Goal: Task Accomplishment & Management: Manage account settings

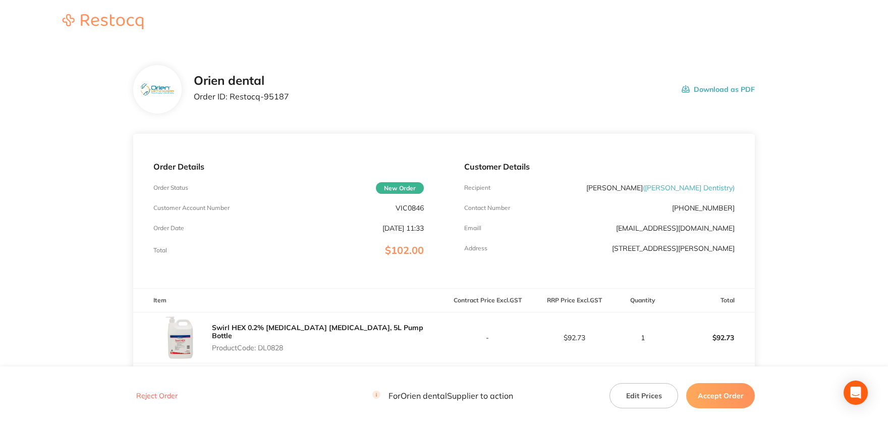
click at [278, 344] on p "Product Code: DL0828" at bounding box center [328, 348] width 232 height 8
copy p "DL0828"
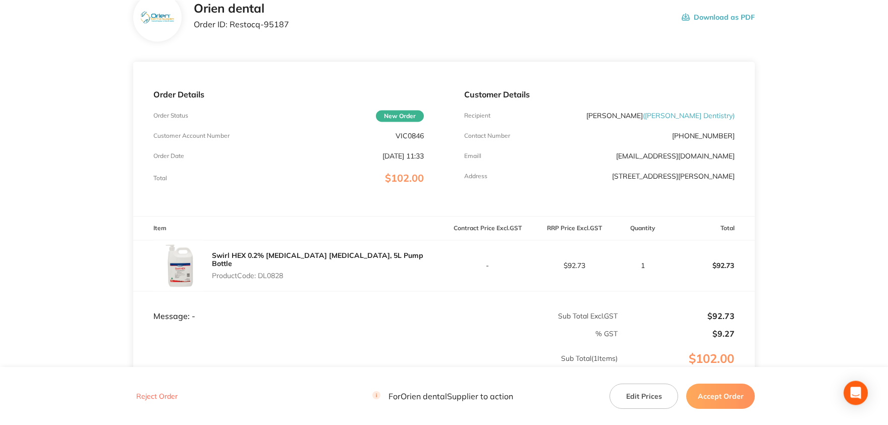
scroll to position [56, 0]
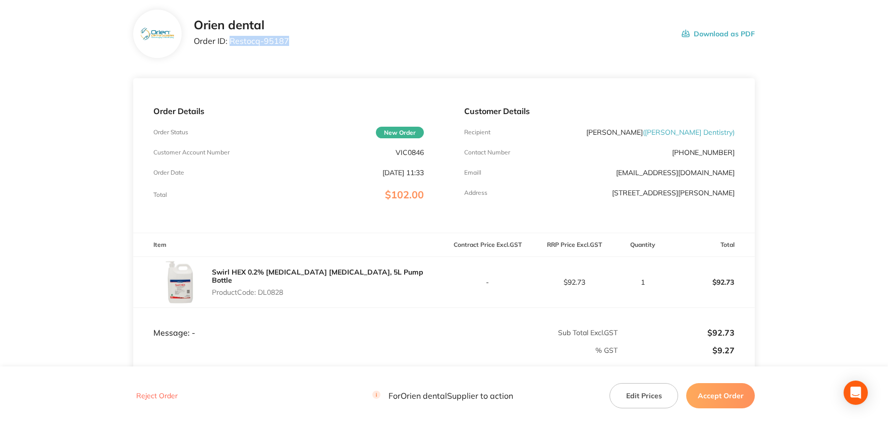
drag, startPoint x: 287, startPoint y: 40, endPoint x: 232, endPoint y: 40, distance: 55.5
click at [232, 40] on div "Orien dental Order ID: Restocq- 95187 Download as PDF" at bounding box center [474, 33] width 561 height 31
copy p "Restocq- 95187"
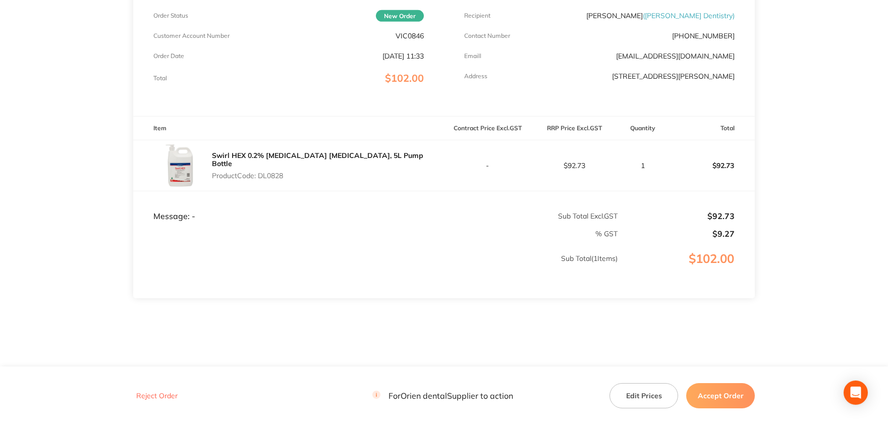
scroll to position [183, 0]
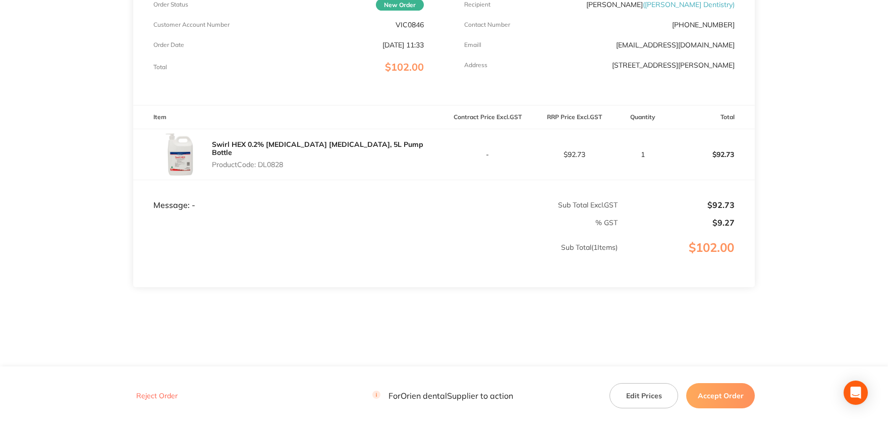
click at [641, 397] on button "Edit Prices" at bounding box center [644, 395] width 69 height 25
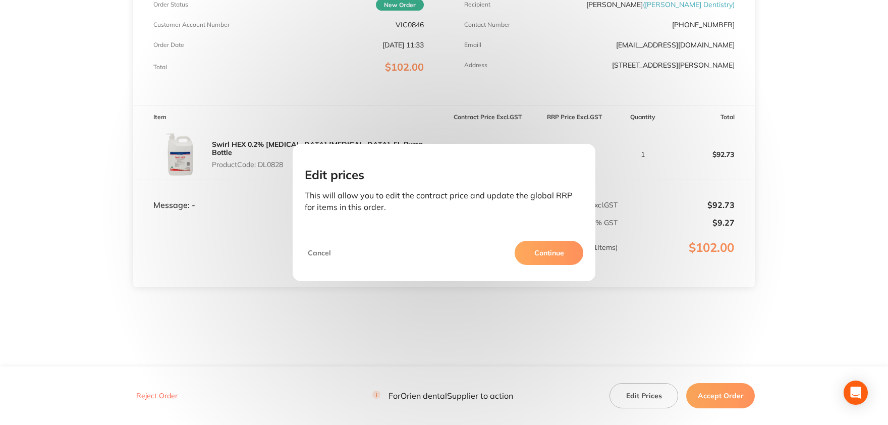
click at [544, 252] on button "Continue" at bounding box center [549, 253] width 69 height 24
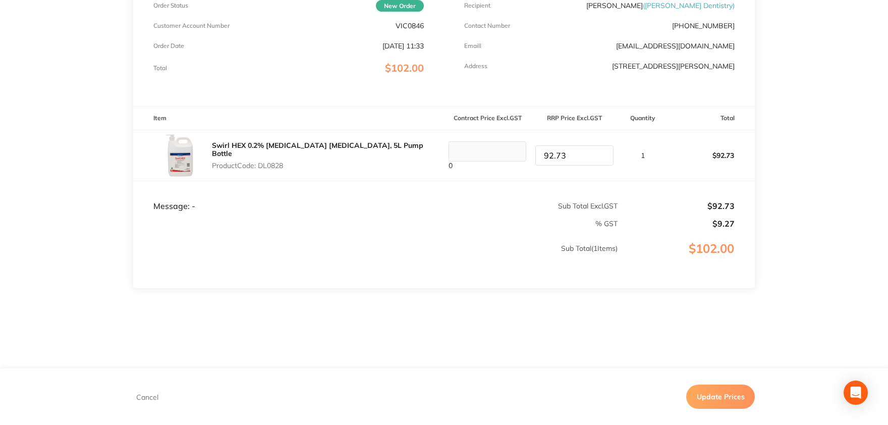
drag, startPoint x: 574, startPoint y: 155, endPoint x: 515, endPoint y: 153, distance: 59.1
click at [535, 153] on input "92.73" at bounding box center [574, 155] width 78 height 20
type input "95.91"
click at [503, 216] on td "% GST" at bounding box center [375, 220] width 485 height 18
click at [716, 396] on button "Update Prices" at bounding box center [720, 397] width 69 height 24
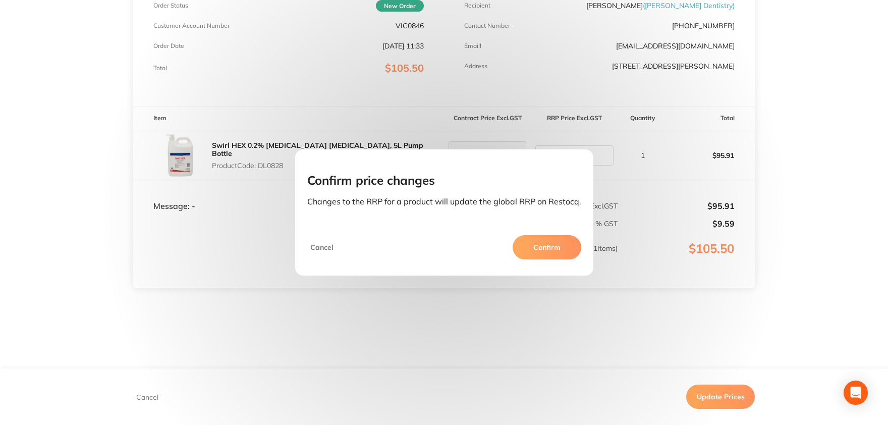
click at [534, 250] on button "Confirm" at bounding box center [547, 247] width 69 height 24
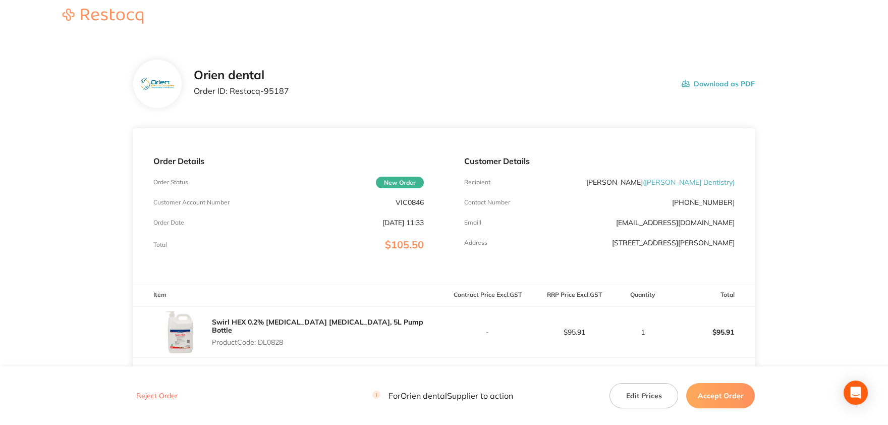
scroll to position [183, 0]
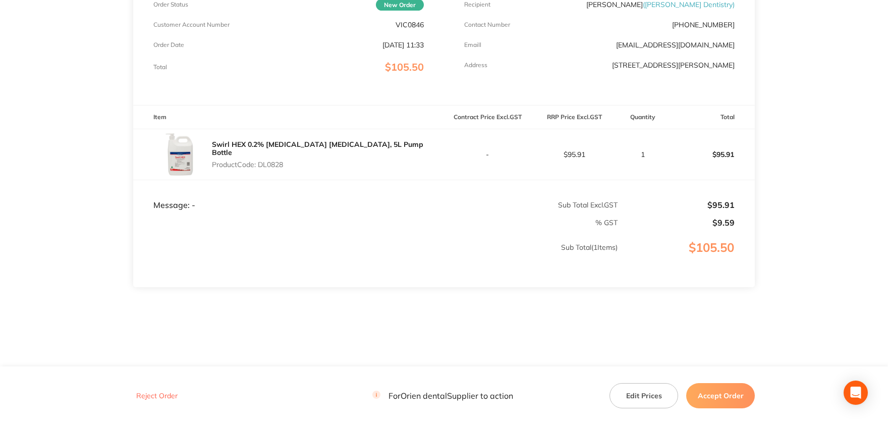
click at [735, 401] on button "Accept Order" at bounding box center [720, 395] width 69 height 25
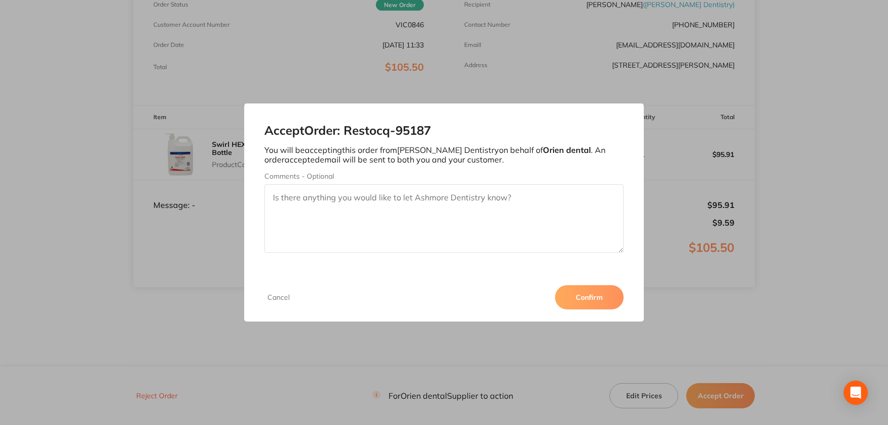
click at [568, 293] on button "Confirm" at bounding box center [589, 297] width 69 height 24
